Goal: Find specific page/section

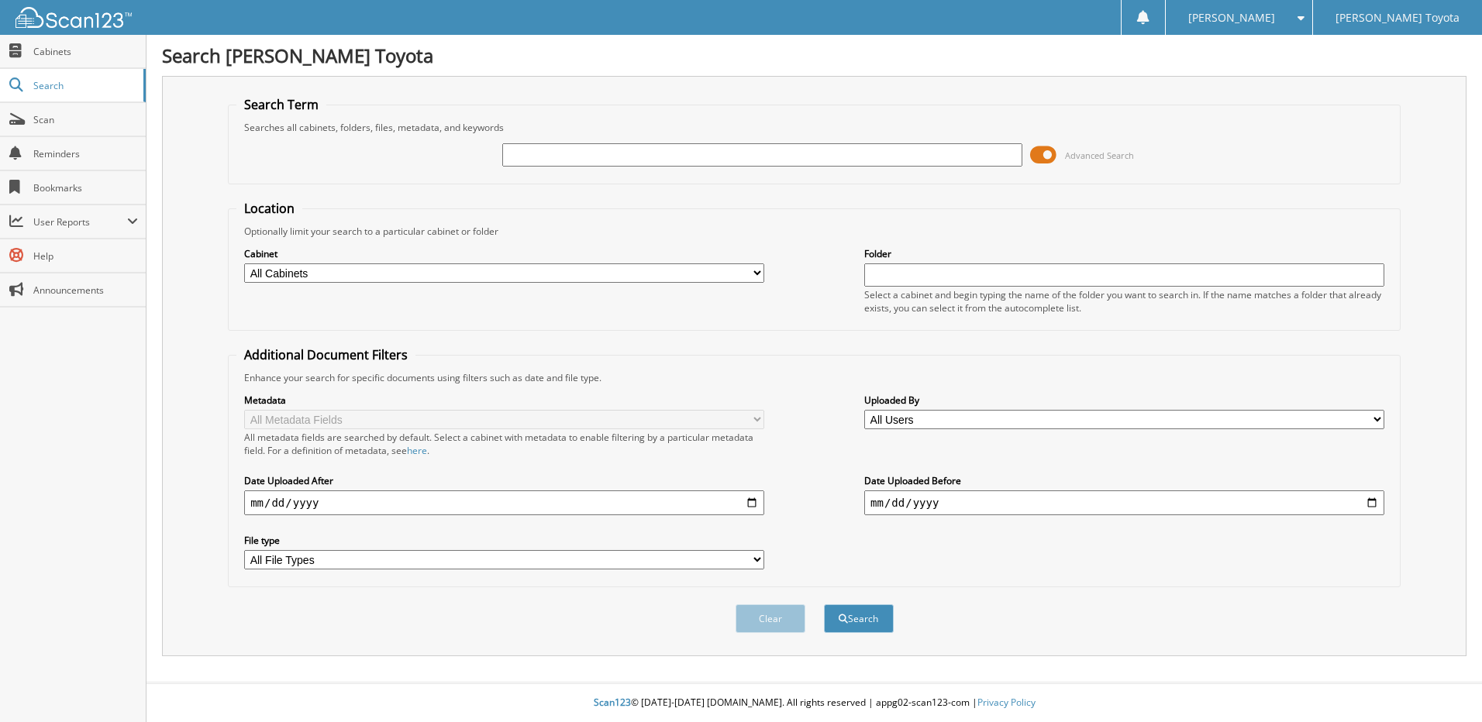
click at [694, 160] on input "text" at bounding box center [762, 154] width 520 height 23
click at [515, 150] on input "text" at bounding box center [762, 154] width 520 height 23
type input "326668"
click at [855, 625] on button "Search" at bounding box center [859, 618] width 70 height 29
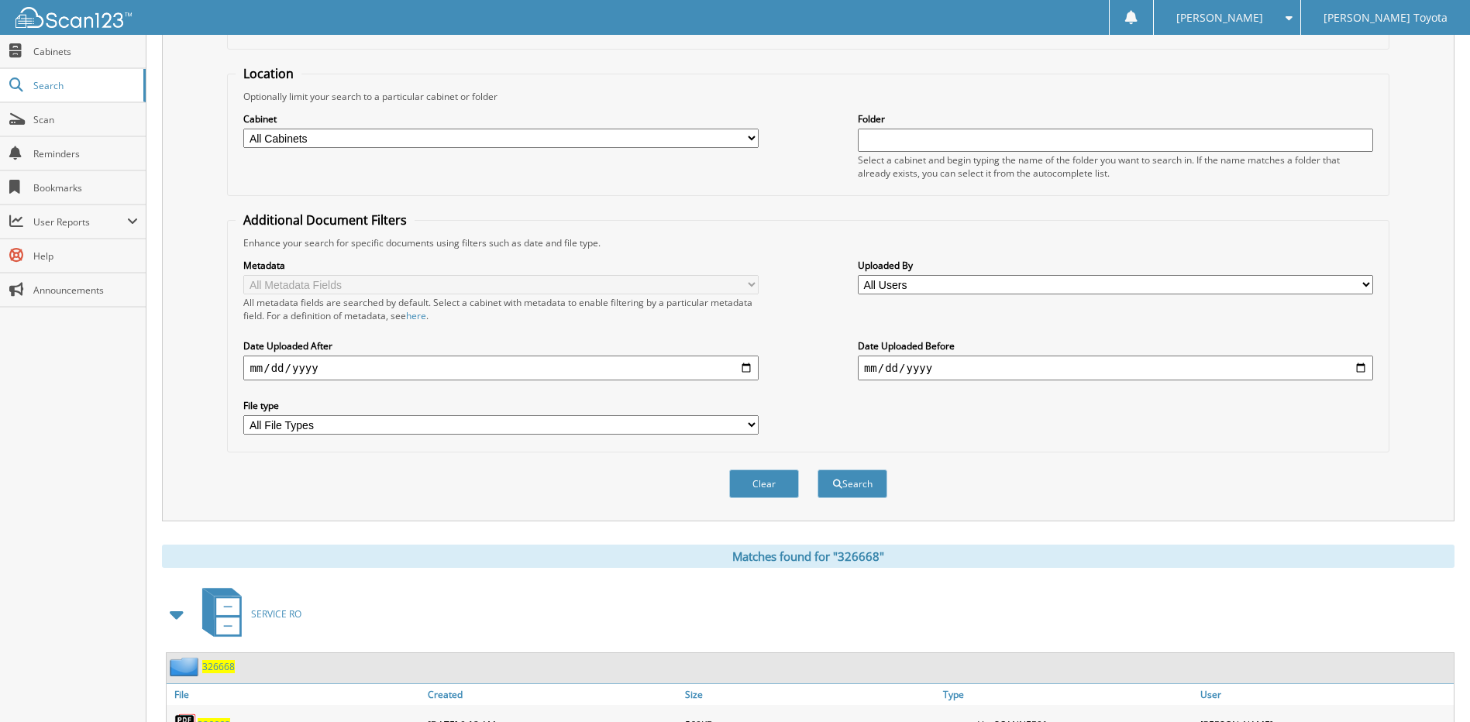
scroll to position [230, 0]
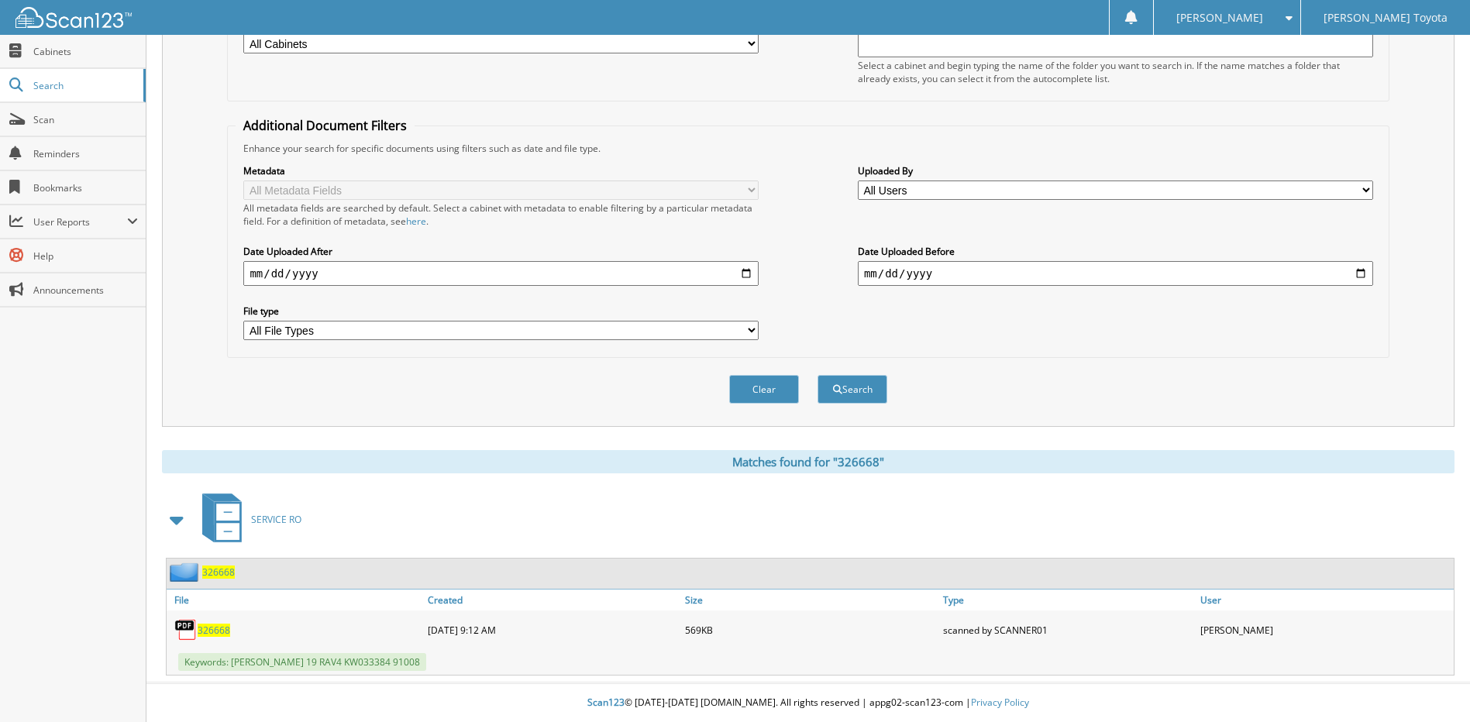
click at [218, 573] on span "326668" at bounding box center [218, 572] width 33 height 13
